Goal: Find specific page/section

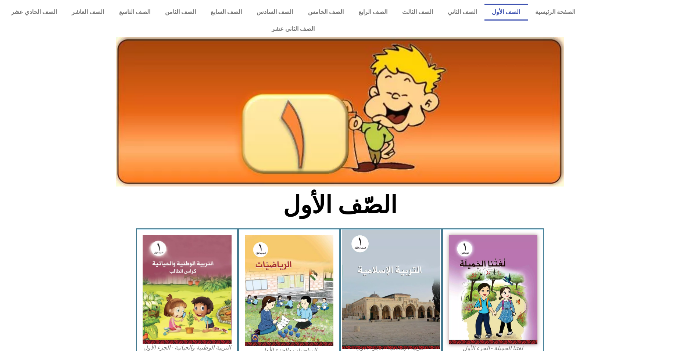
click at [393, 257] on img at bounding box center [391, 289] width 98 height 119
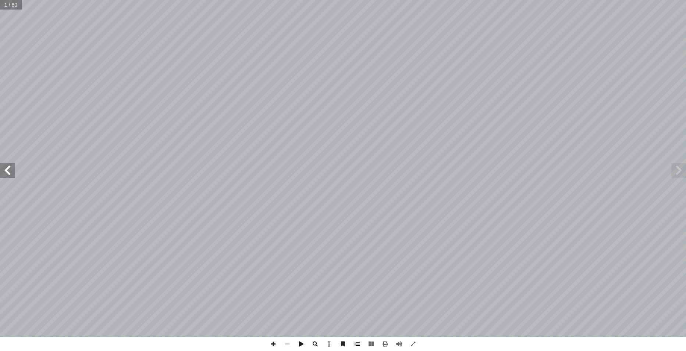
click at [358, 343] on span at bounding box center [357, 345] width 14 height 14
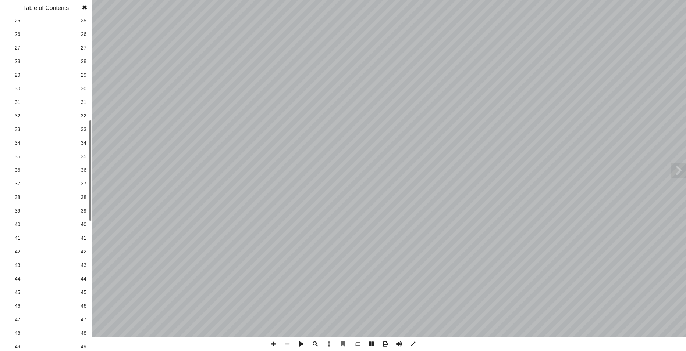
click at [85, 64] on span "28" at bounding box center [84, 62] width 6 height 8
click at [82, 8] on span at bounding box center [84, 7] width 13 height 15
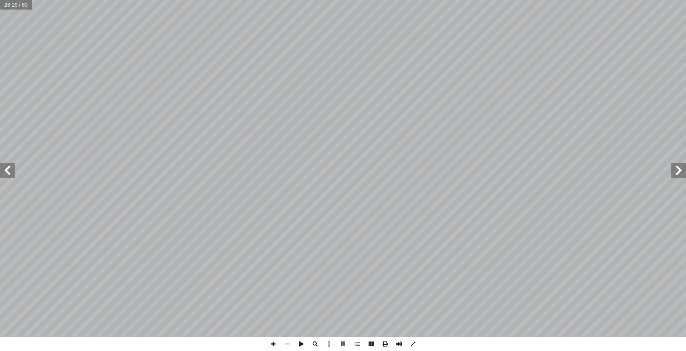
click at [679, 168] on span at bounding box center [678, 170] width 15 height 15
click at [271, 344] on span at bounding box center [273, 345] width 14 height 14
